Goal: Obtain resource: Download file/media

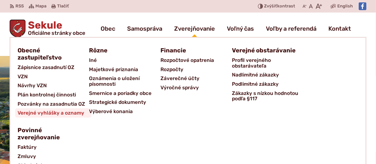
click at [62, 110] on span "Verejné vyhlášky a oznamy" at bounding box center [51, 112] width 67 height 9
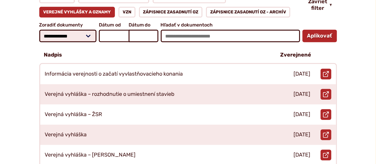
scroll to position [149, 0]
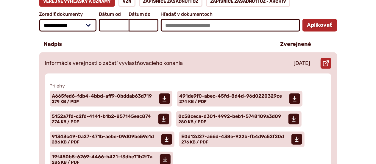
click at [98, 60] on p "Informácia verejnosti o začatí vyvlastňovacieho konania" at bounding box center [114, 63] width 138 height 7
click at [89, 94] on span "A665fed6-fdb4-4bbd-aff9-0bddab63d719" at bounding box center [102, 96] width 100 height 5
click at [96, 114] on span "5152a7fd-c2fd-4141-b1b2-857145eac874" at bounding box center [101, 116] width 99 height 5
click at [210, 134] on span "E0d12d27-a66d-438e-922b-fb4d9c52f20d" at bounding box center [233, 136] width 103 height 5
